Goal: Task Accomplishment & Management: Use online tool/utility

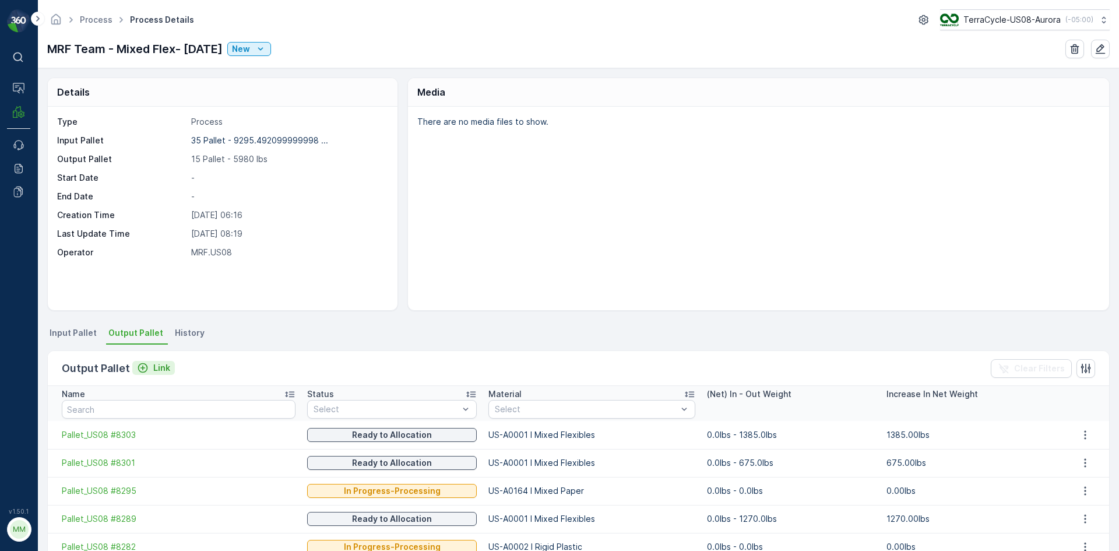
click at [166, 374] on button "Link" at bounding box center [153, 368] width 43 height 14
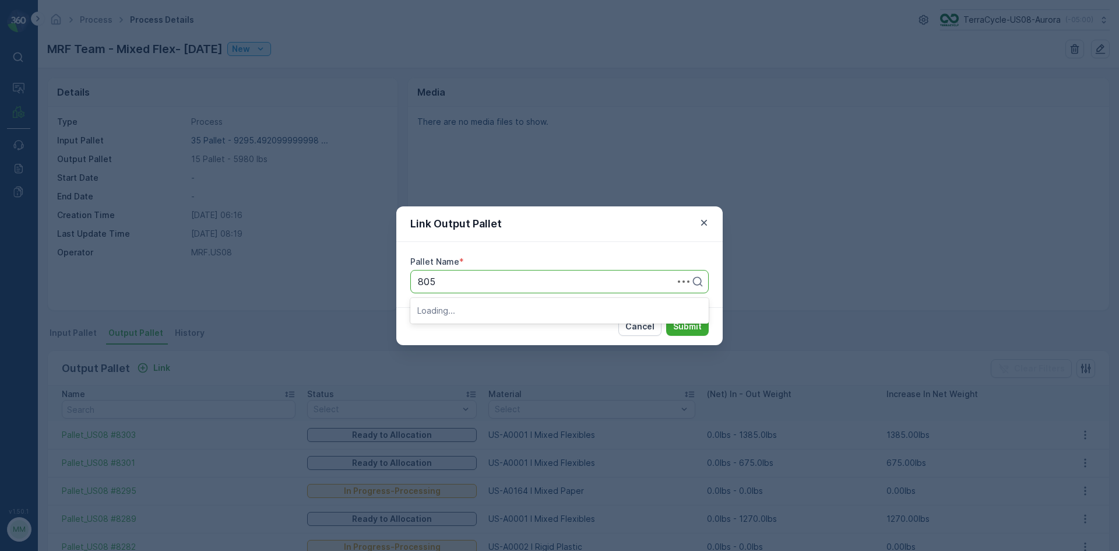
type input "8056"
click at [666, 317] on button "Submit" at bounding box center [687, 326] width 43 height 19
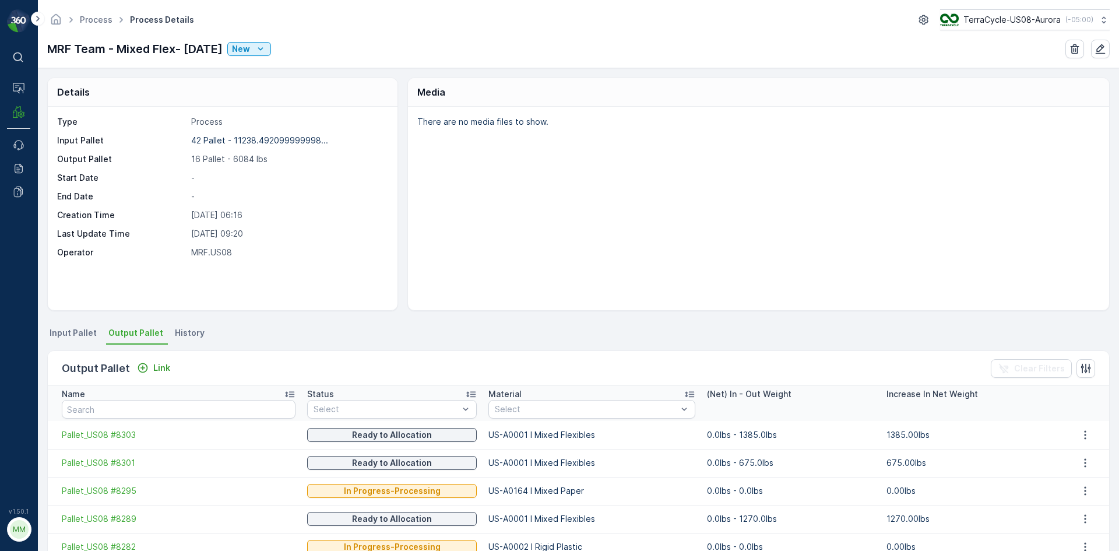
click at [176, 373] on div "Output Pallet Link Clear Filters" at bounding box center [579, 368] width 1062 height 35
click at [164, 371] on p "Link" at bounding box center [161, 368] width 17 height 12
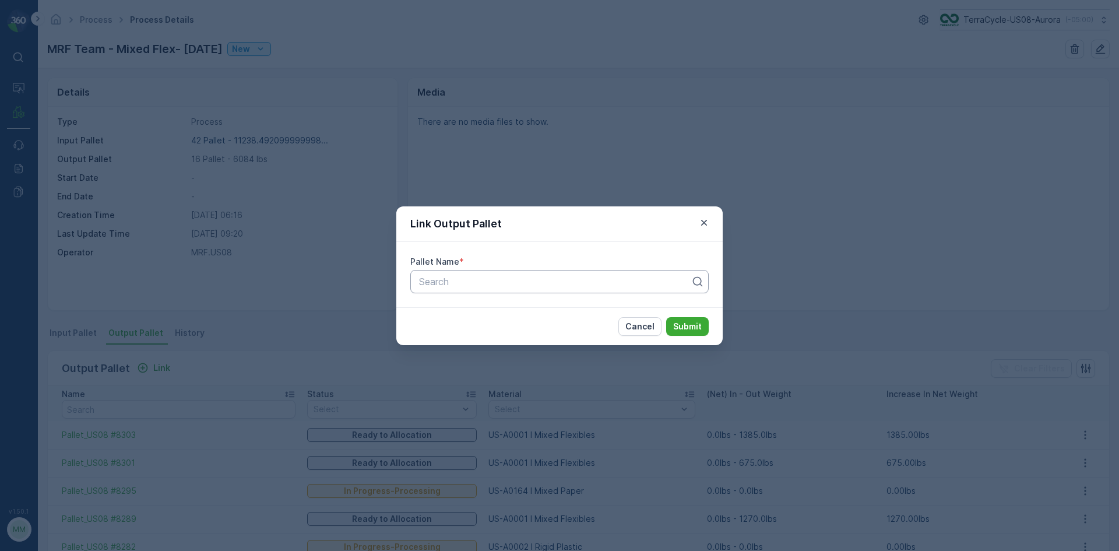
click at [609, 292] on div "Pallet Name * Search" at bounding box center [559, 274] width 326 height 65
click at [610, 279] on div at bounding box center [555, 281] width 274 height 10
type input "8055"
click at [666, 317] on button "Submit" at bounding box center [687, 326] width 43 height 19
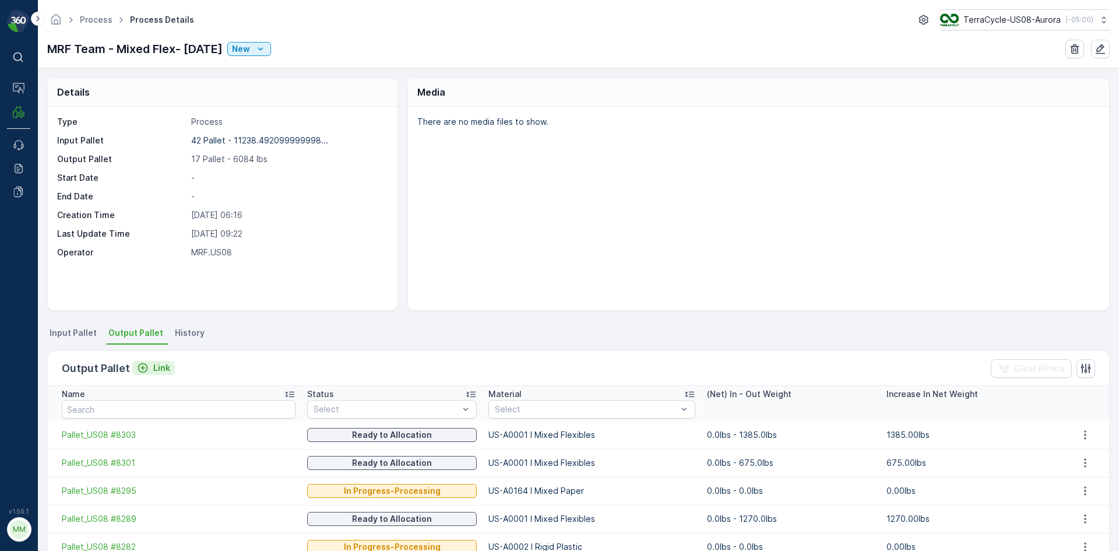
click at [149, 371] on div "Link" at bounding box center [153, 368] width 33 height 12
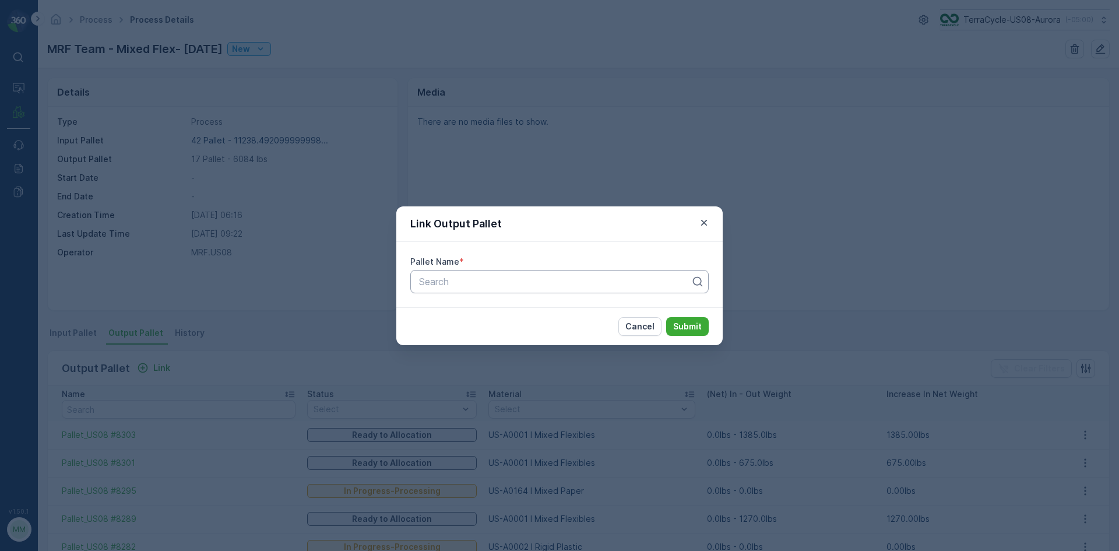
click at [452, 276] on div at bounding box center [555, 281] width 274 height 10
type input "8319"
click at [666, 317] on button "Submit" at bounding box center [687, 326] width 43 height 19
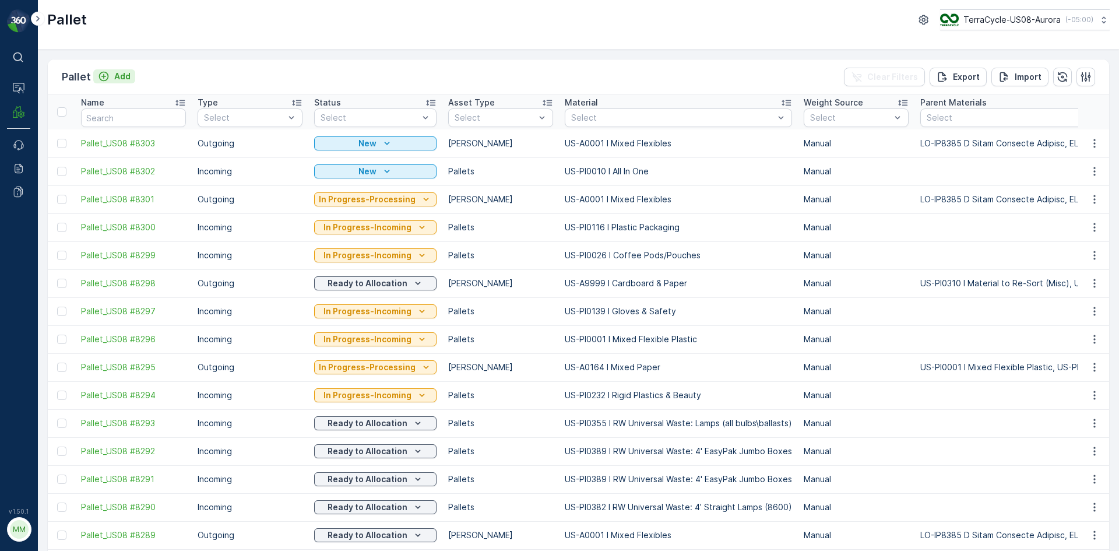
click at [132, 72] on button "Add" at bounding box center [114, 76] width 42 height 14
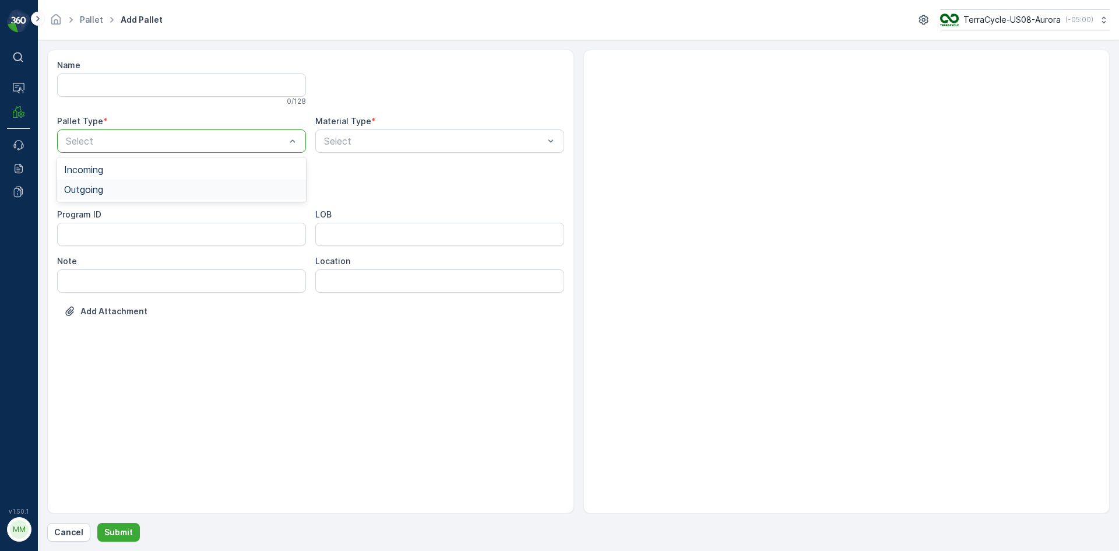
drag, startPoint x: 262, startPoint y: 147, endPoint x: 191, endPoint y: 199, distance: 88.5
click at [191, 198] on div "Outgoing" at bounding box center [181, 190] width 249 height 20
click at [191, 194] on div "Select" at bounding box center [181, 187] width 249 height 23
click at [154, 238] on div "[PERSON_NAME]" at bounding box center [181, 236] width 235 height 10
type input "0001"
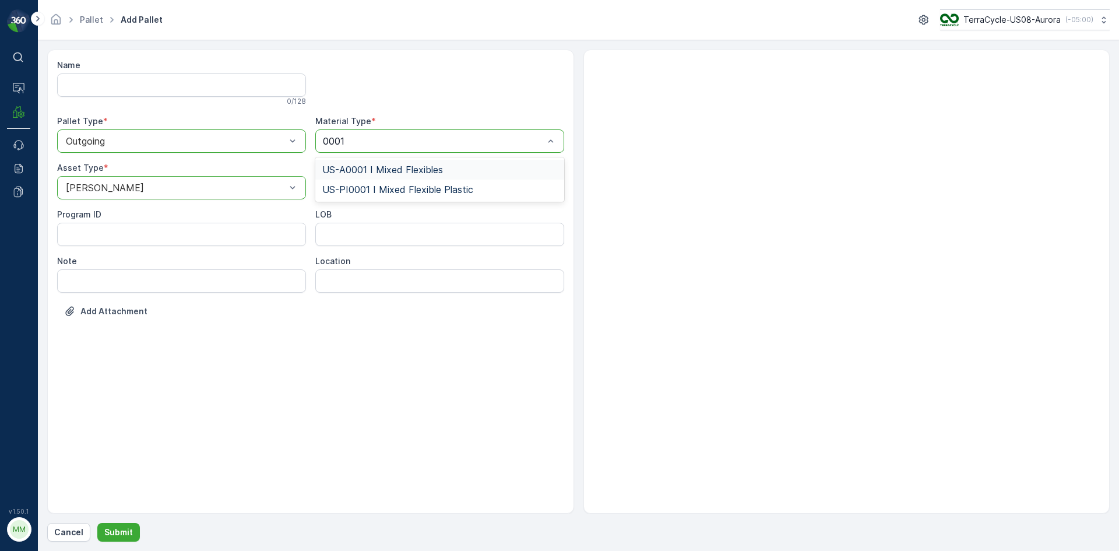
click at [404, 166] on span "US-A0001 I Mixed Flexibles" at bounding box center [382, 169] width 121 height 10
click at [127, 523] on button "Submit" at bounding box center [118, 532] width 43 height 19
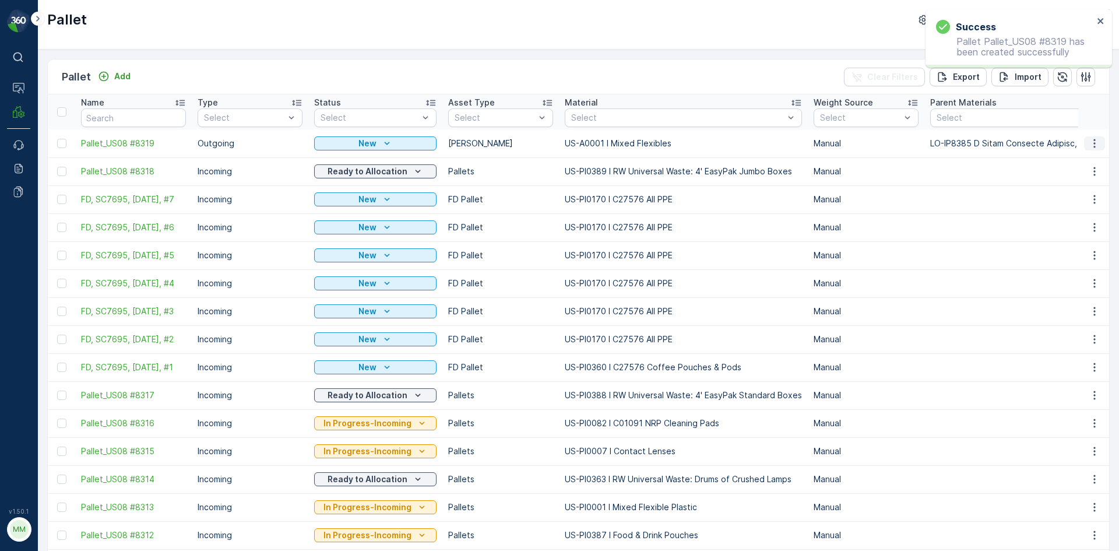
click at [1091, 148] on icon "button" at bounding box center [1095, 144] width 12 height 12
click at [1069, 225] on span "Print QR" at bounding box center [1063, 226] width 32 height 12
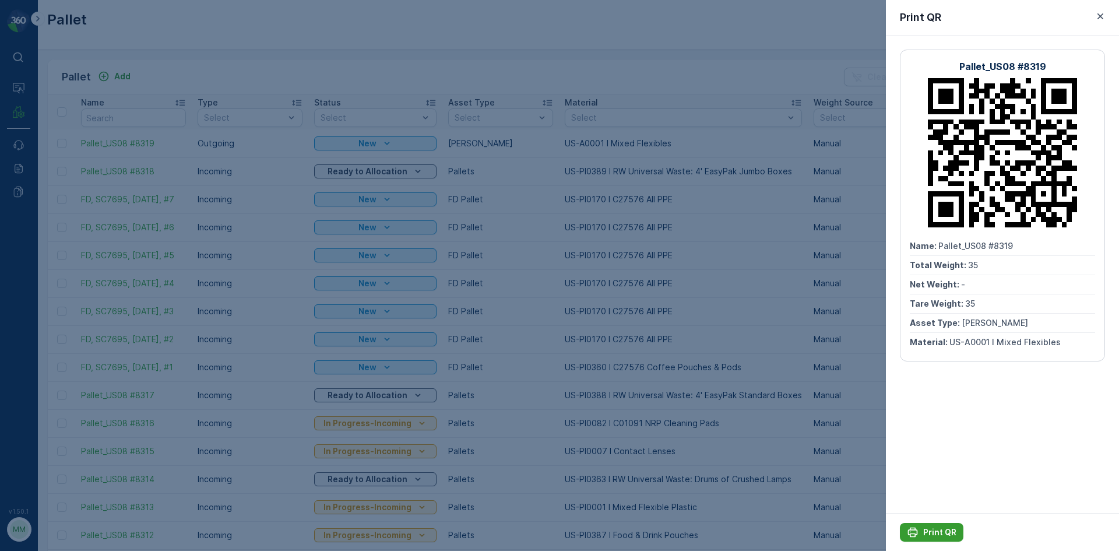
click at [921, 531] on div "Print QR" at bounding box center [932, 532] width 50 height 12
drag, startPoint x: 286, startPoint y: 8, endPoint x: 235, endPoint y: 69, distance: 79.5
click at [286, 8] on div at bounding box center [559, 275] width 1119 height 551
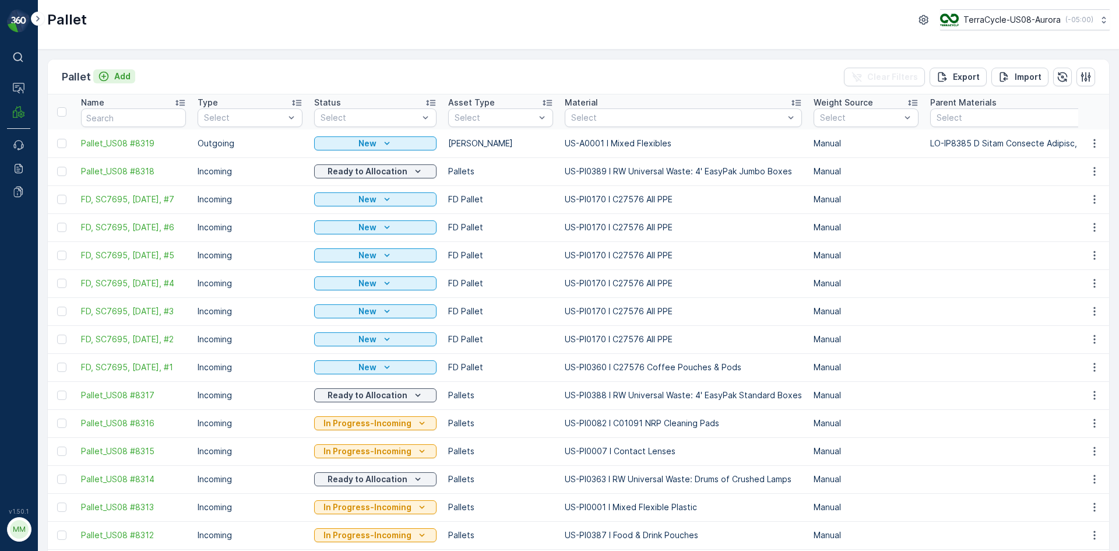
click at [117, 72] on p "Add" at bounding box center [122, 77] width 16 height 12
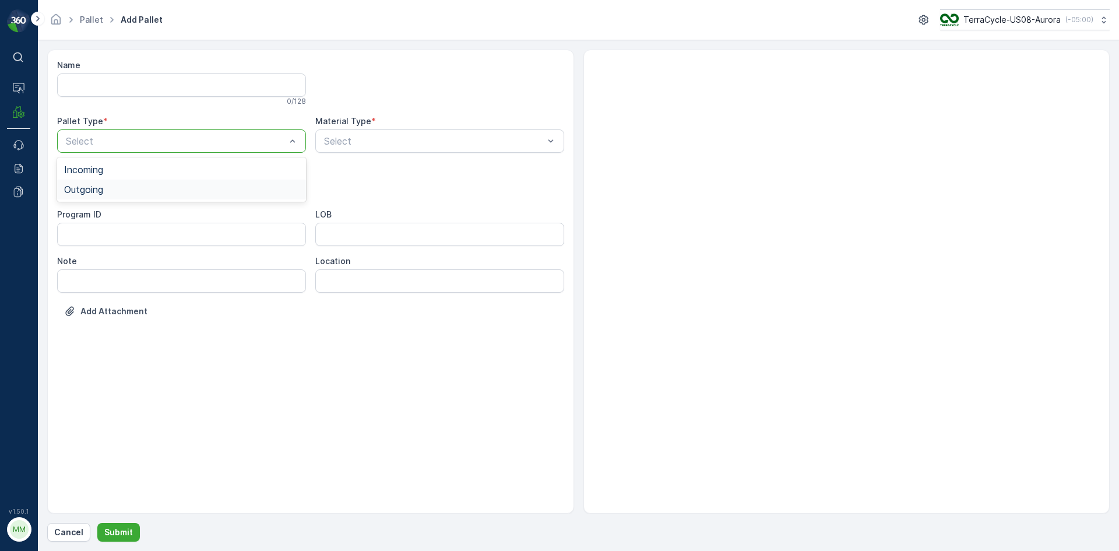
click at [134, 185] on div "Outgoing" at bounding box center [181, 189] width 235 height 10
click at [125, 220] on div "[PERSON_NAME]" at bounding box center [181, 216] width 235 height 10
type input "9996"
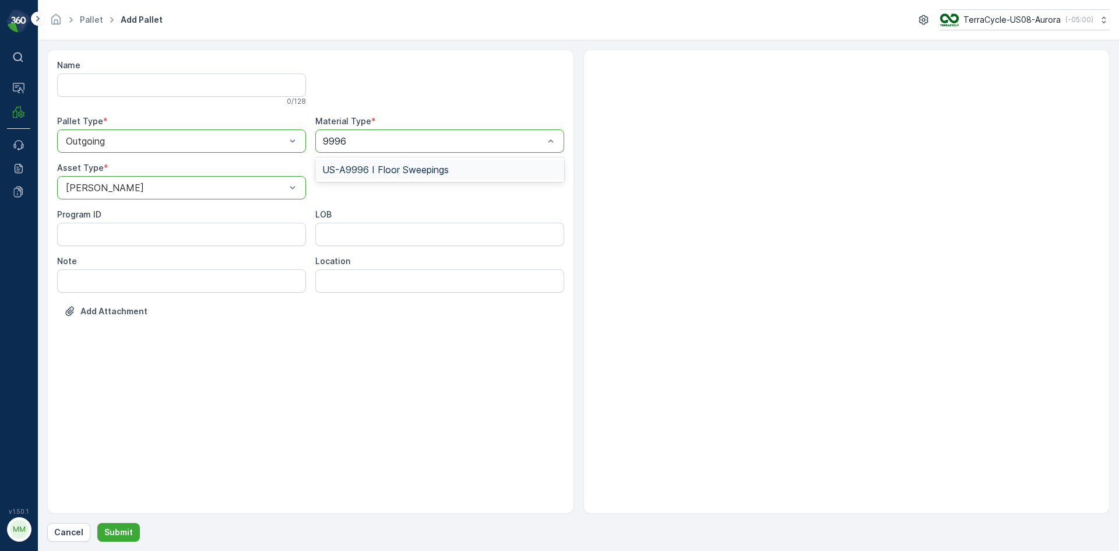
click at [395, 168] on span "US-A9996 I Floor Sweepings" at bounding box center [385, 169] width 127 height 10
click at [127, 531] on p "Submit" at bounding box center [118, 532] width 29 height 12
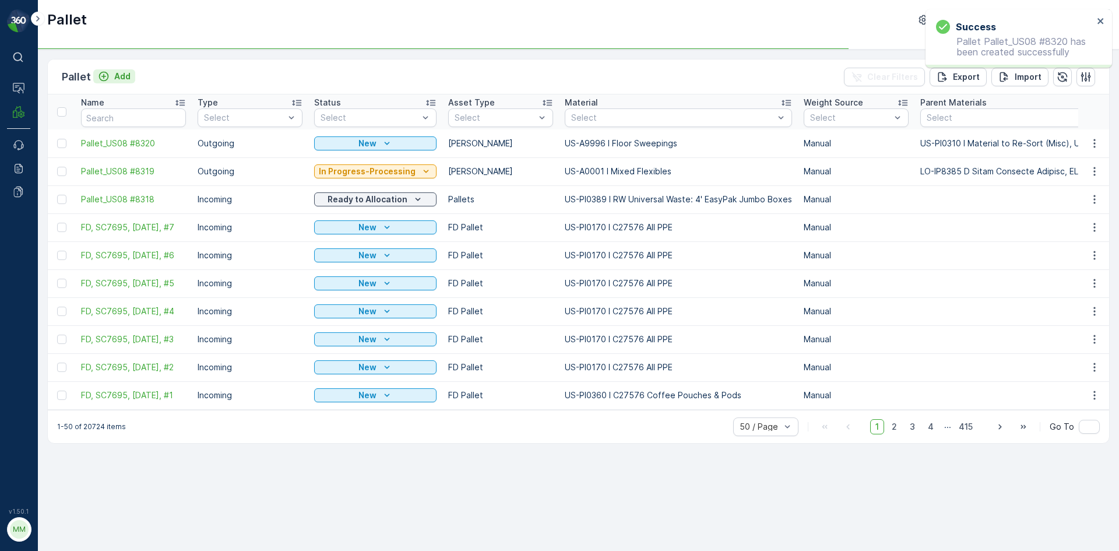
click at [121, 79] on p "Add" at bounding box center [122, 77] width 16 height 12
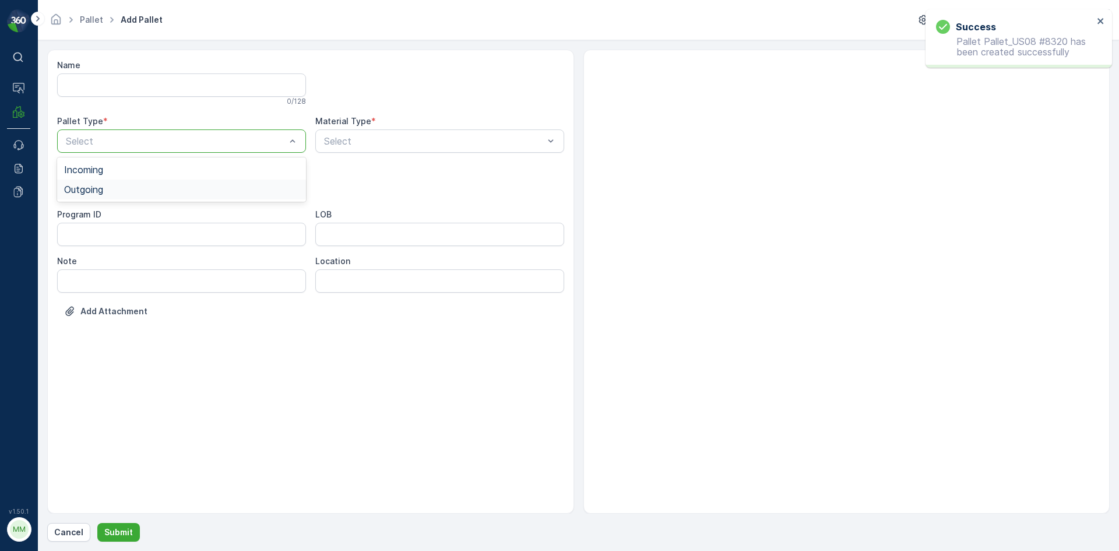
click at [120, 188] on div "Outgoing" at bounding box center [181, 189] width 235 height 10
click at [100, 218] on div "[PERSON_NAME]" at bounding box center [181, 216] width 235 height 10
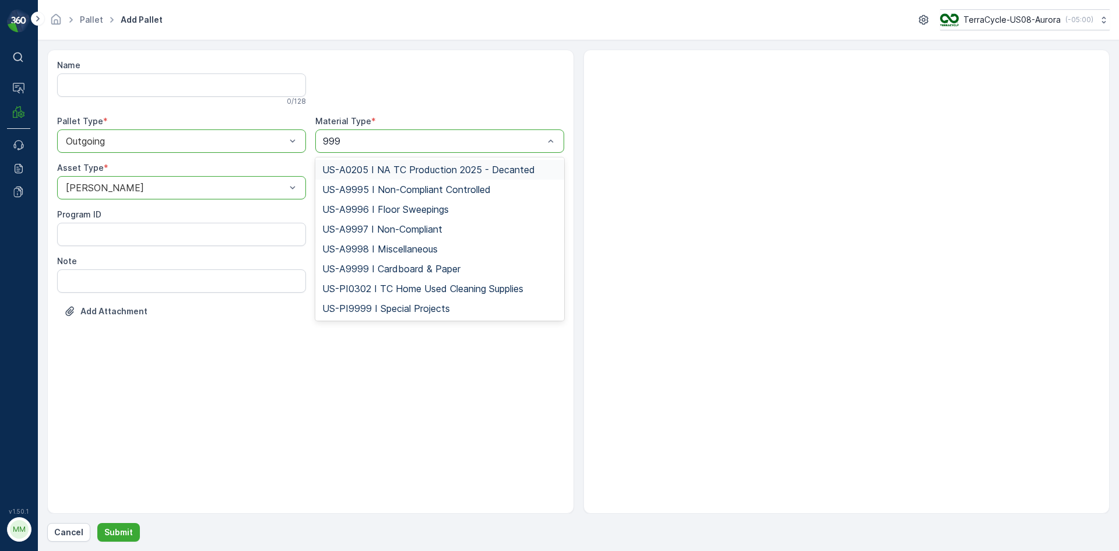
type input "9996"
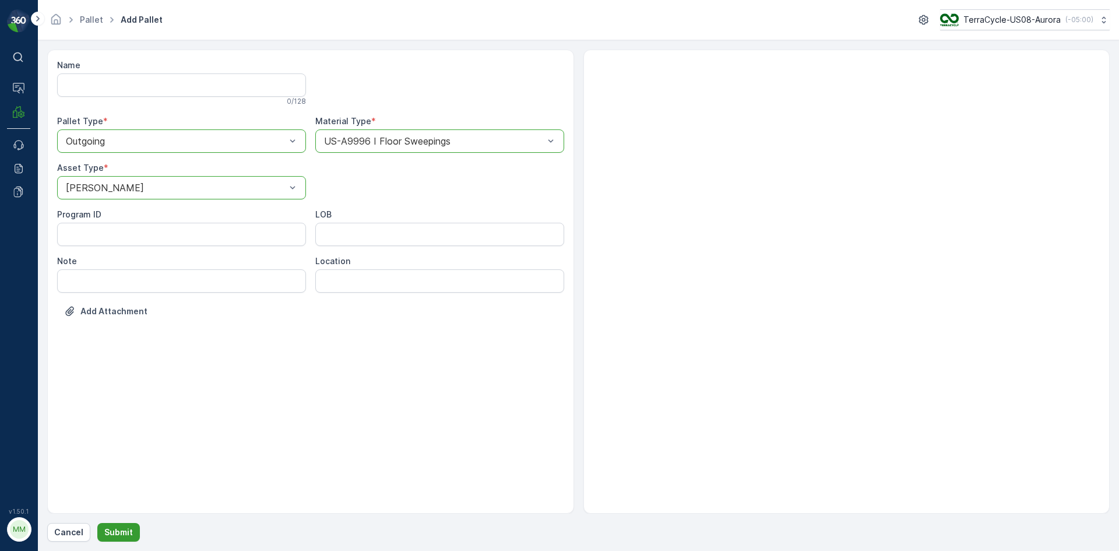
click at [114, 532] on p "Submit" at bounding box center [118, 532] width 29 height 12
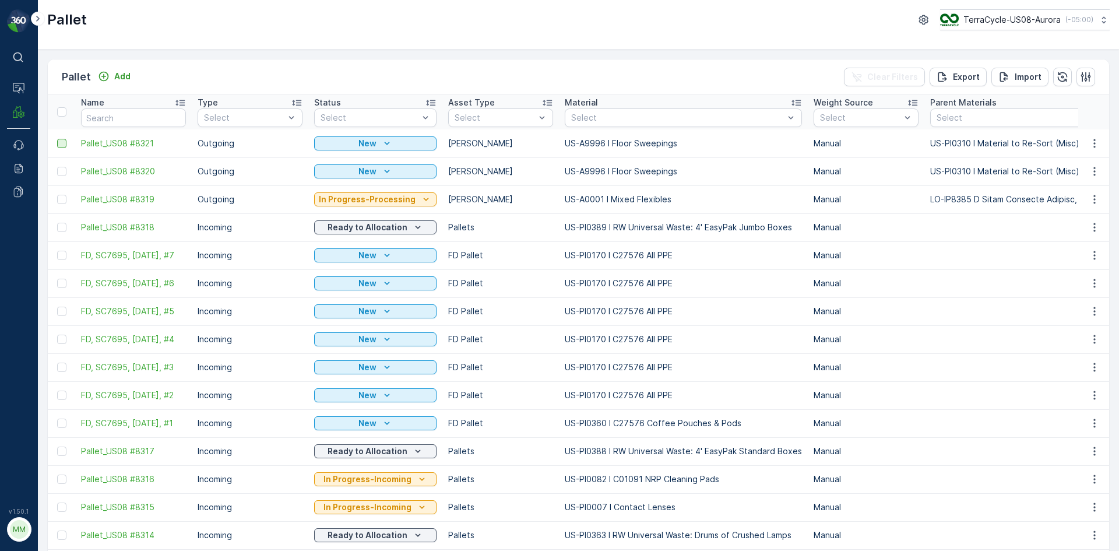
drag, startPoint x: 61, startPoint y: 173, endPoint x: 62, endPoint y: 147, distance: 25.7
click at [61, 173] on div at bounding box center [61, 171] width 9 height 9
click at [57, 167] on input "checkbox" at bounding box center [57, 167] width 0 height 0
click at [62, 141] on div at bounding box center [61, 143] width 9 height 9
click at [57, 139] on input "checkbox" at bounding box center [57, 139] width 0 height 0
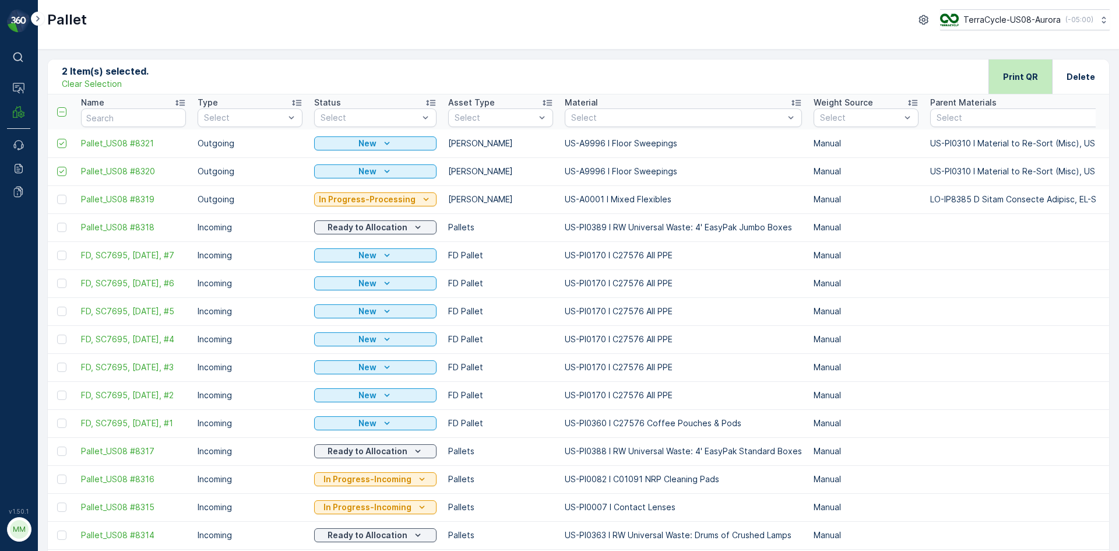
click at [1012, 71] on p "Print QR" at bounding box center [1020, 77] width 35 height 12
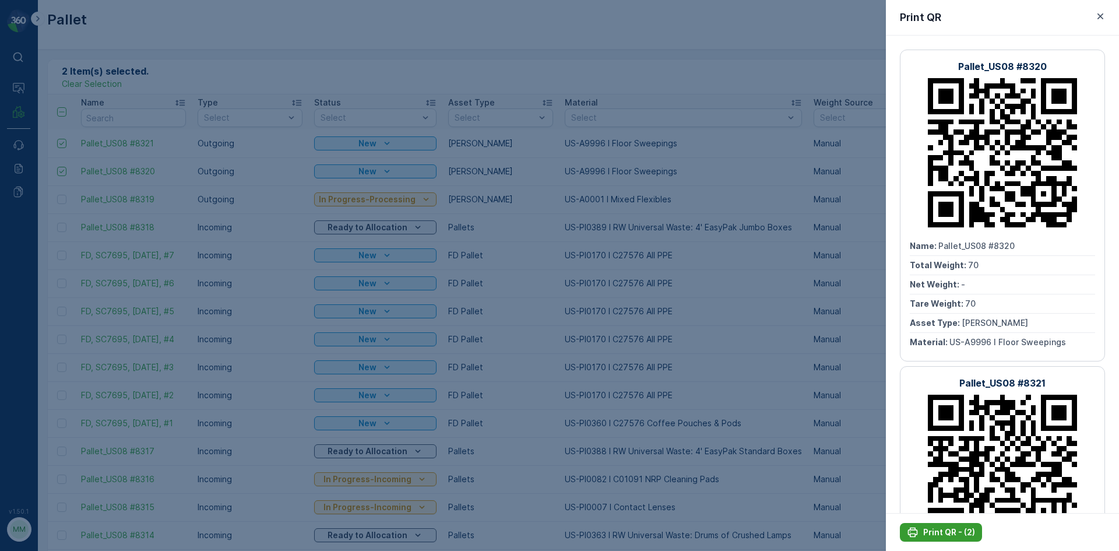
click at [958, 532] on p "Print QR - (2)" at bounding box center [949, 532] width 52 height 12
click at [777, 187] on div at bounding box center [559, 275] width 1119 height 551
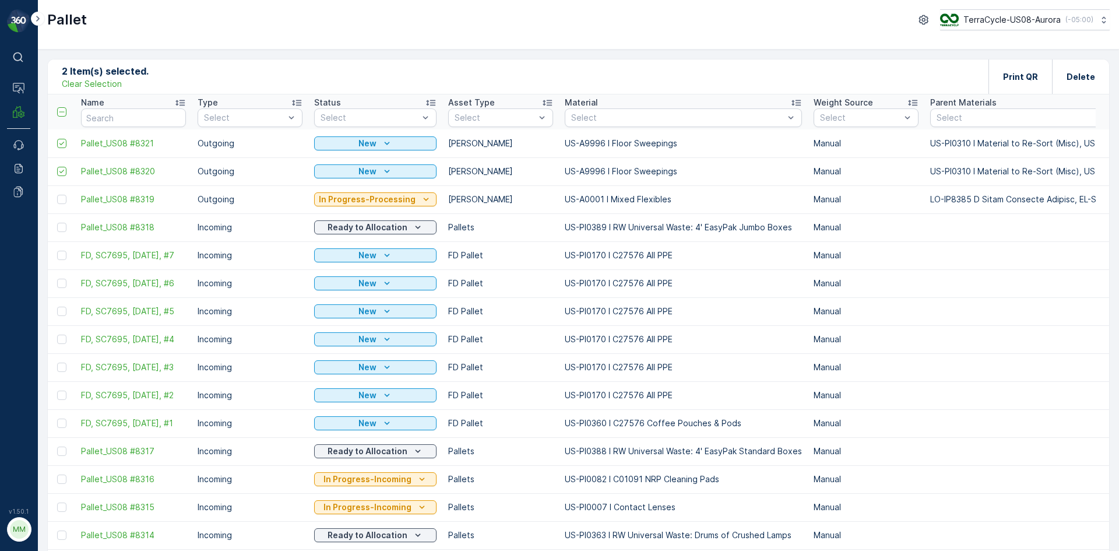
click at [101, 86] on p "Clear Selection" at bounding box center [92, 84] width 60 height 12
click at [118, 79] on p "Add" at bounding box center [122, 77] width 16 height 12
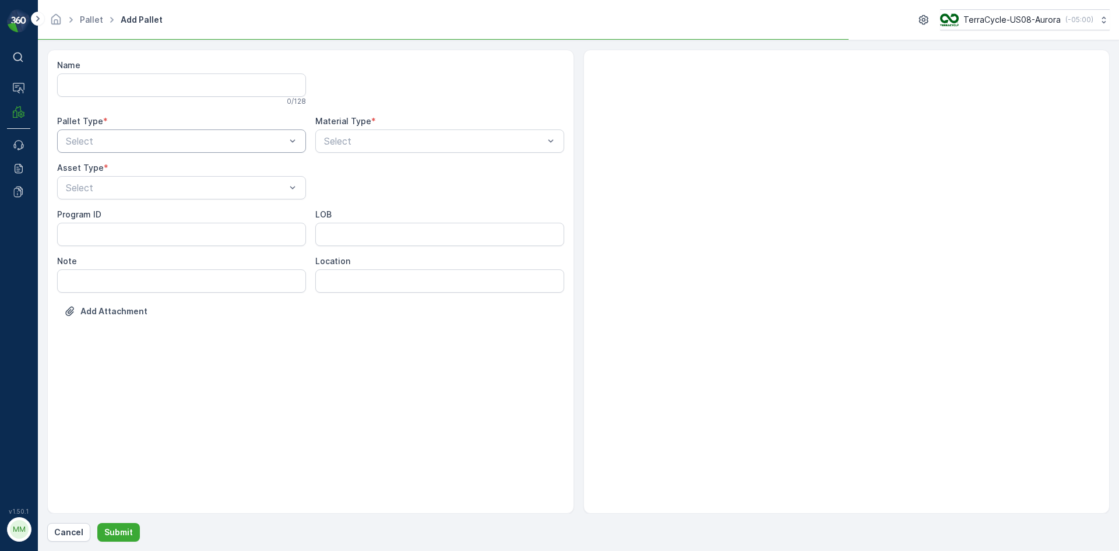
click at [148, 134] on div "Select" at bounding box center [181, 140] width 249 height 23
click at [124, 194] on div "Outgoing" at bounding box center [181, 189] width 235 height 10
click at [115, 241] on div "[PERSON_NAME]" at bounding box center [181, 236] width 249 height 20
type input "9999"
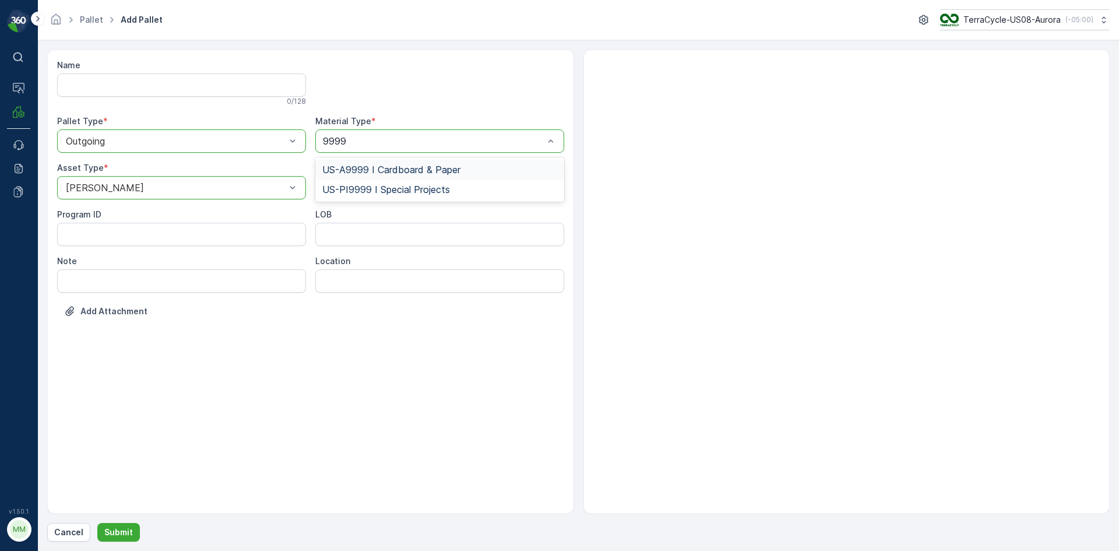
click at [412, 168] on span "US-A9999 I Cardboard & Paper" at bounding box center [391, 169] width 138 height 10
click at [123, 531] on p "Submit" at bounding box center [118, 532] width 29 height 12
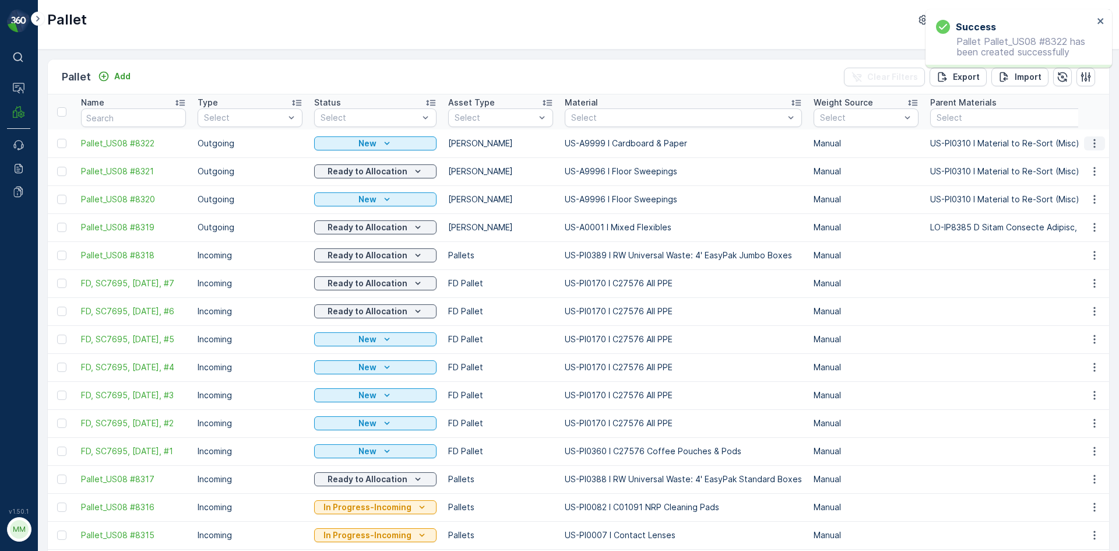
click at [1096, 146] on icon "button" at bounding box center [1095, 144] width 12 height 12
click at [1079, 226] on span "Print QR" at bounding box center [1063, 226] width 32 height 12
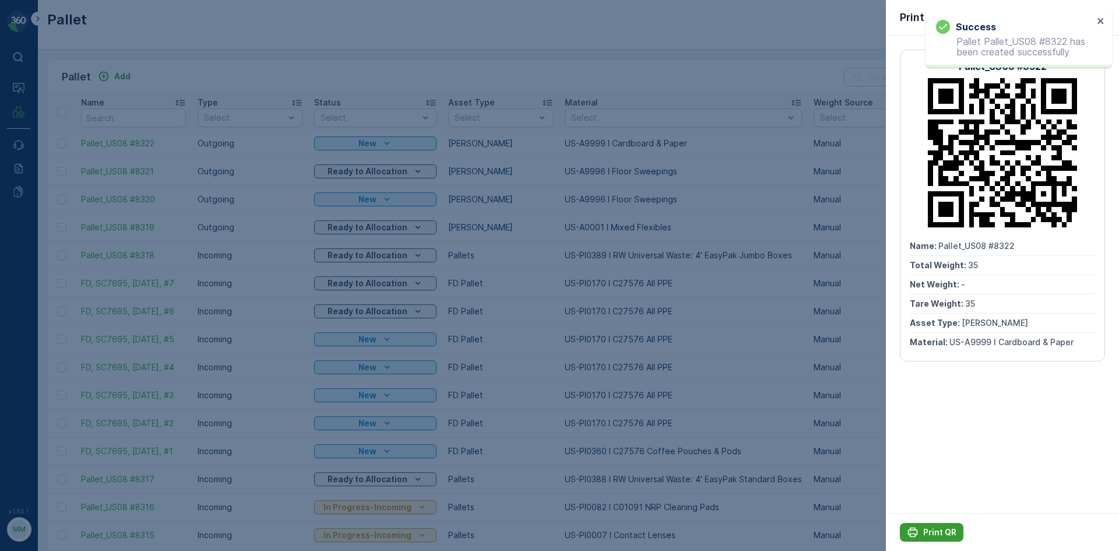
click at [923, 530] on div "Print QR" at bounding box center [932, 532] width 50 height 12
click at [742, 384] on div at bounding box center [559, 275] width 1119 height 551
